Goal: Task Accomplishment & Management: Use online tool/utility

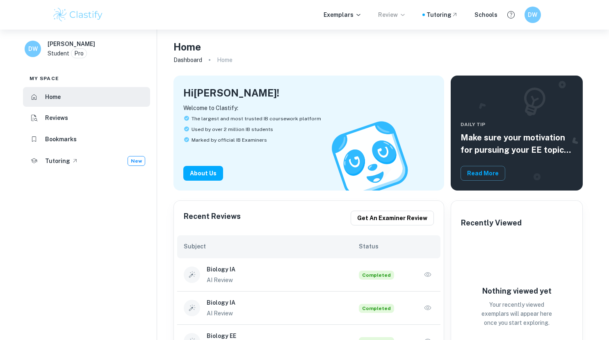
click at [400, 16] on p "Review" at bounding box center [392, 14] width 28 height 9
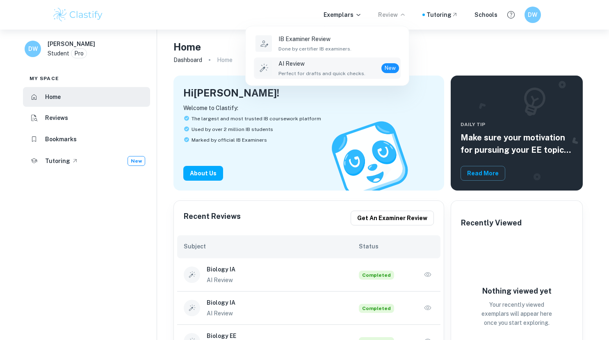
click at [308, 68] on p "AI Review" at bounding box center [322, 63] width 87 height 9
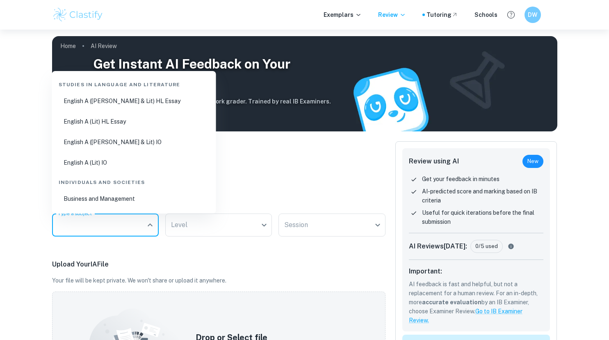
click at [139, 225] on input "Type a subject" at bounding box center [99, 225] width 87 height 16
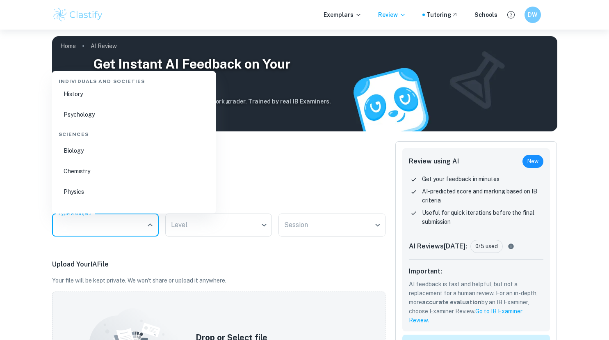
scroll to position [228, 0]
click at [88, 133] on li "Biology" at bounding box center [134, 130] width 158 height 19
type input "Biology"
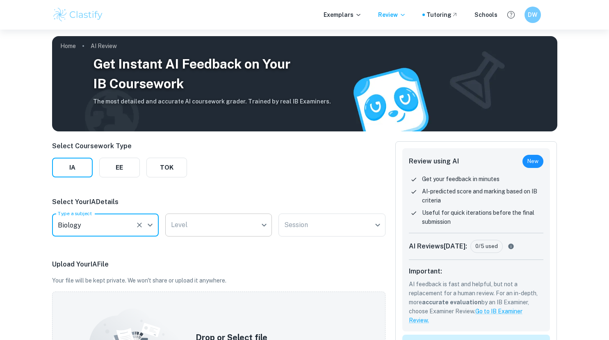
click at [193, 224] on body "We value your privacy We use cookies to enhance your browsing experience, serve…" at bounding box center [304, 200] width 609 height 340
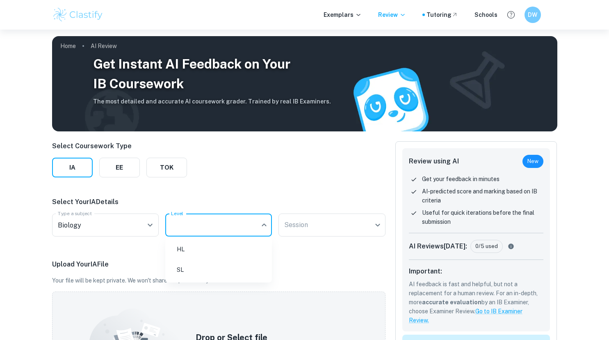
click at [196, 249] on li "HL" at bounding box center [219, 249] width 100 height 19
type input "HL"
click at [308, 228] on body "We value your privacy We use cookies to enhance your browsing experience, serve…" at bounding box center [304, 200] width 609 height 340
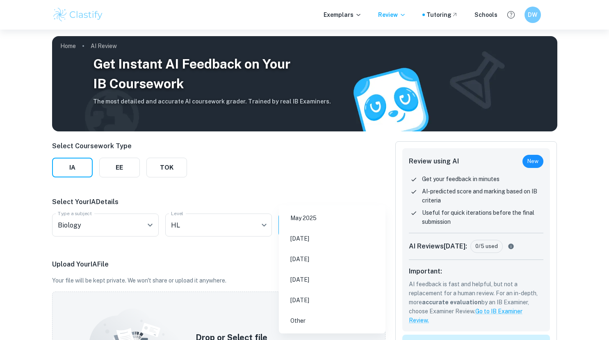
click at [329, 240] on li "[DATE]" at bounding box center [332, 238] width 100 height 19
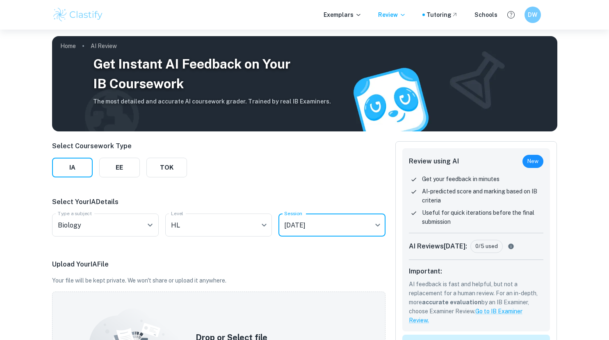
type input "N25"
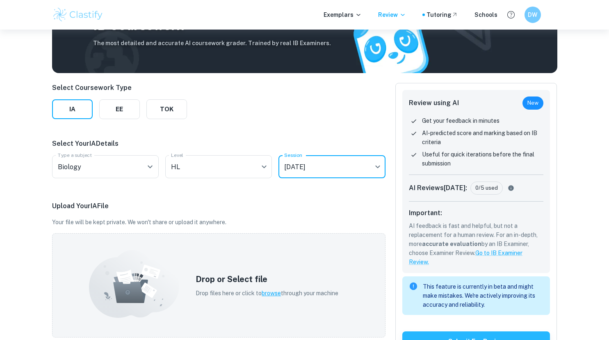
scroll to position [133, 0]
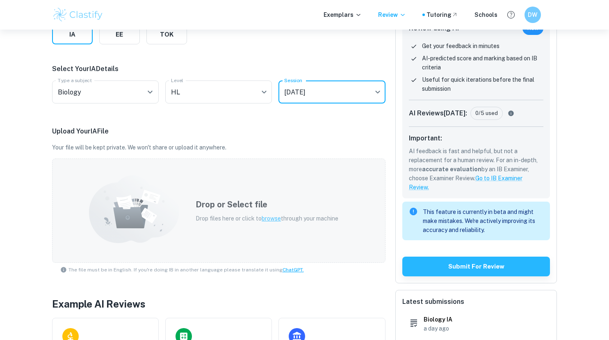
click at [274, 213] on div "Drop or Select file Drop files here or click to browse through your machine" at bounding box center [267, 210] width 162 height 44
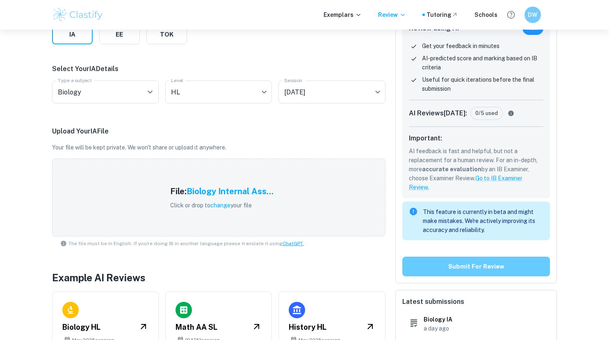
click at [467, 263] on button "Submit for review" at bounding box center [476, 266] width 148 height 20
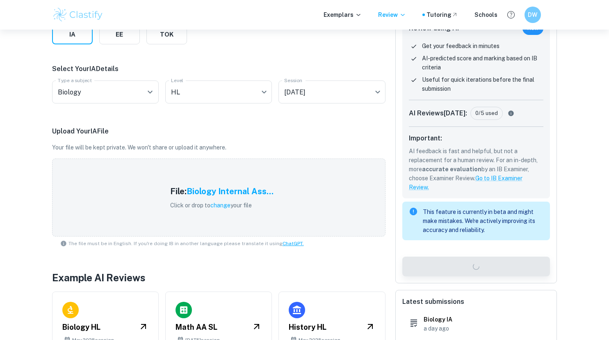
scroll to position [0, 0]
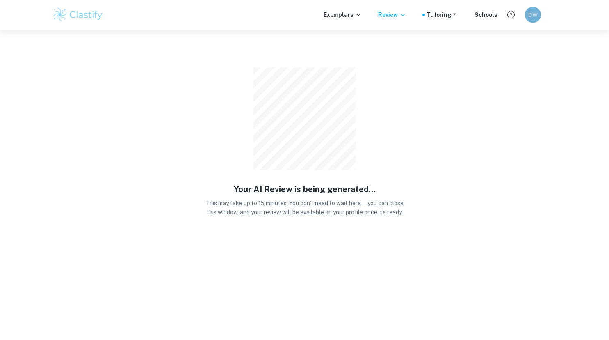
click at [537, 16] on h6 "DW" at bounding box center [532, 14] width 9 height 9
click at [392, 18] on div at bounding box center [304, 170] width 609 height 340
click at [403, 18] on icon at bounding box center [403, 14] width 7 height 7
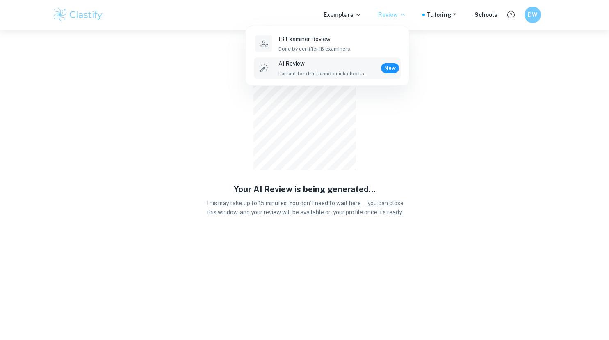
click at [336, 66] on p "AI Review" at bounding box center [322, 63] width 87 height 9
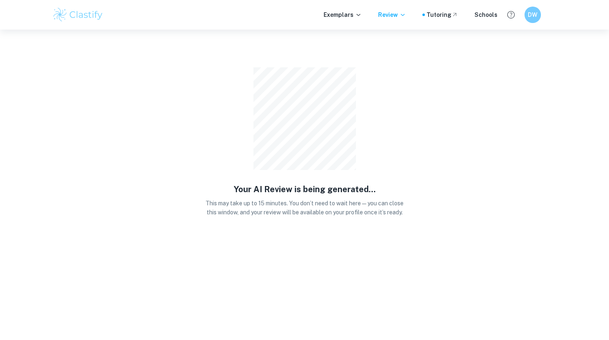
click at [73, 15] on img at bounding box center [78, 15] width 52 height 16
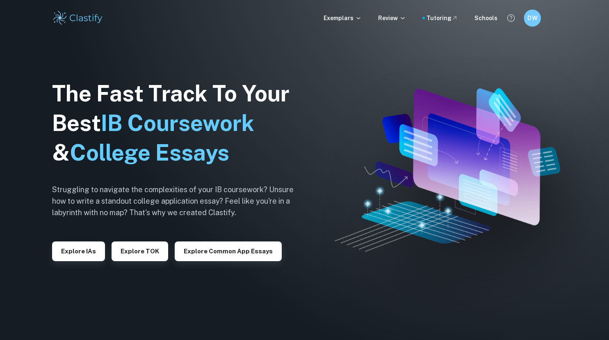
click at [530, 21] on h6 "DW" at bounding box center [533, 18] width 10 height 9
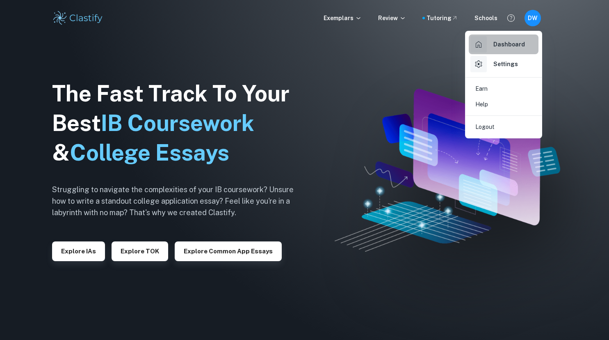
click at [515, 44] on h6 "Dashboard" at bounding box center [510, 44] width 32 height 9
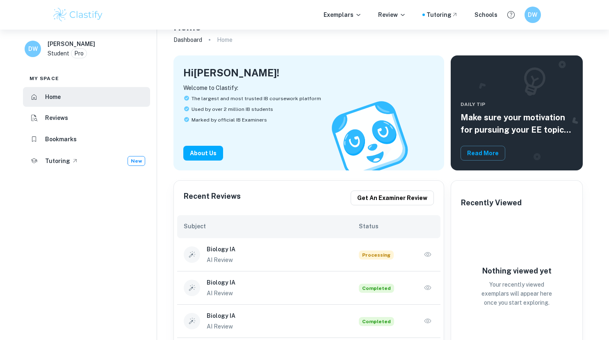
scroll to position [89, 0]
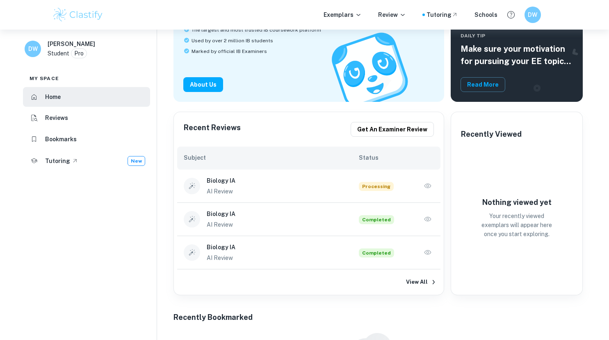
click at [508, 218] on p "Your recently viewed exemplars will appear here once you start exploring." at bounding box center [517, 224] width 82 height 27
click at [322, 183] on h6 "Biology IA" at bounding box center [283, 180] width 152 height 9
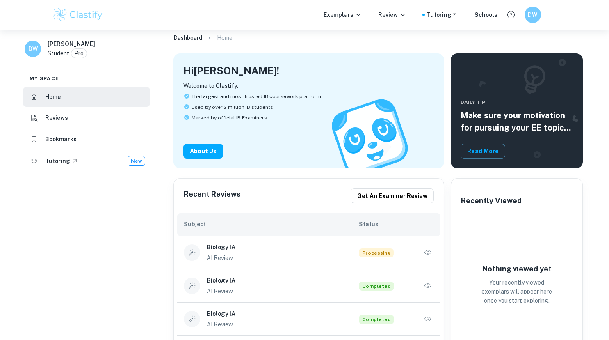
scroll to position [0, 0]
